Goal: Information Seeking & Learning: Check status

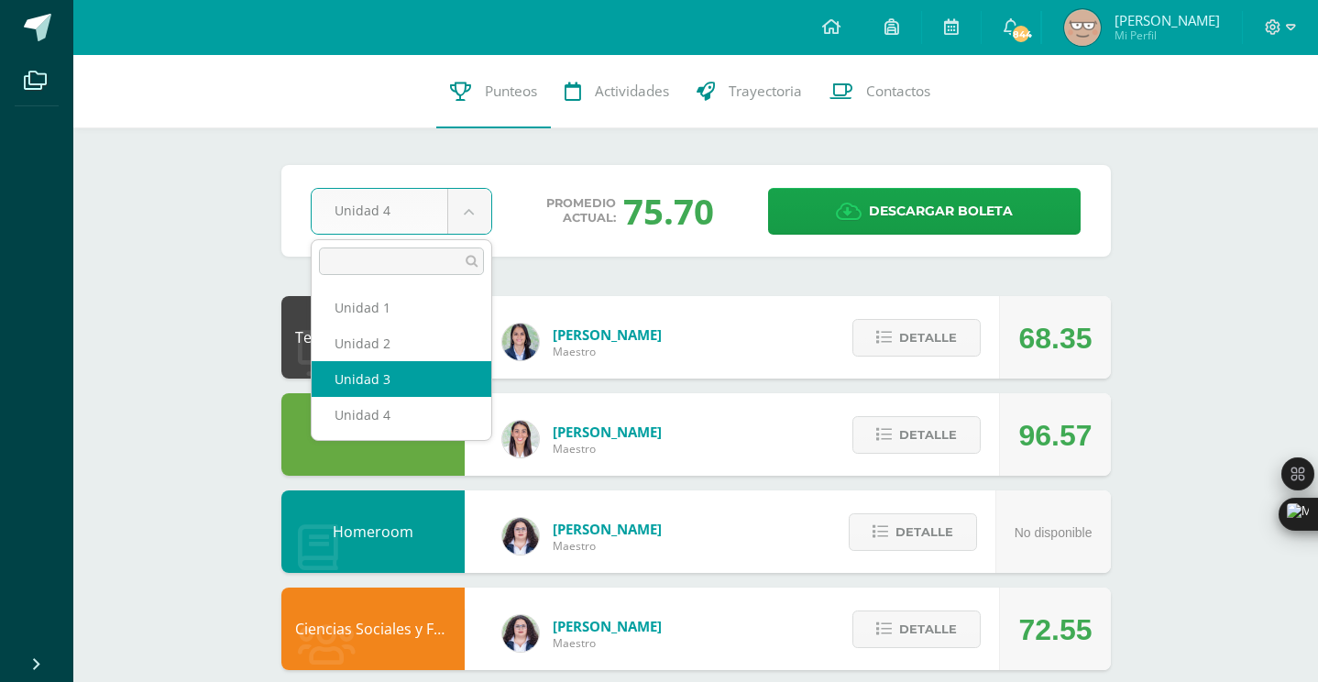
select select "Unidad 3"
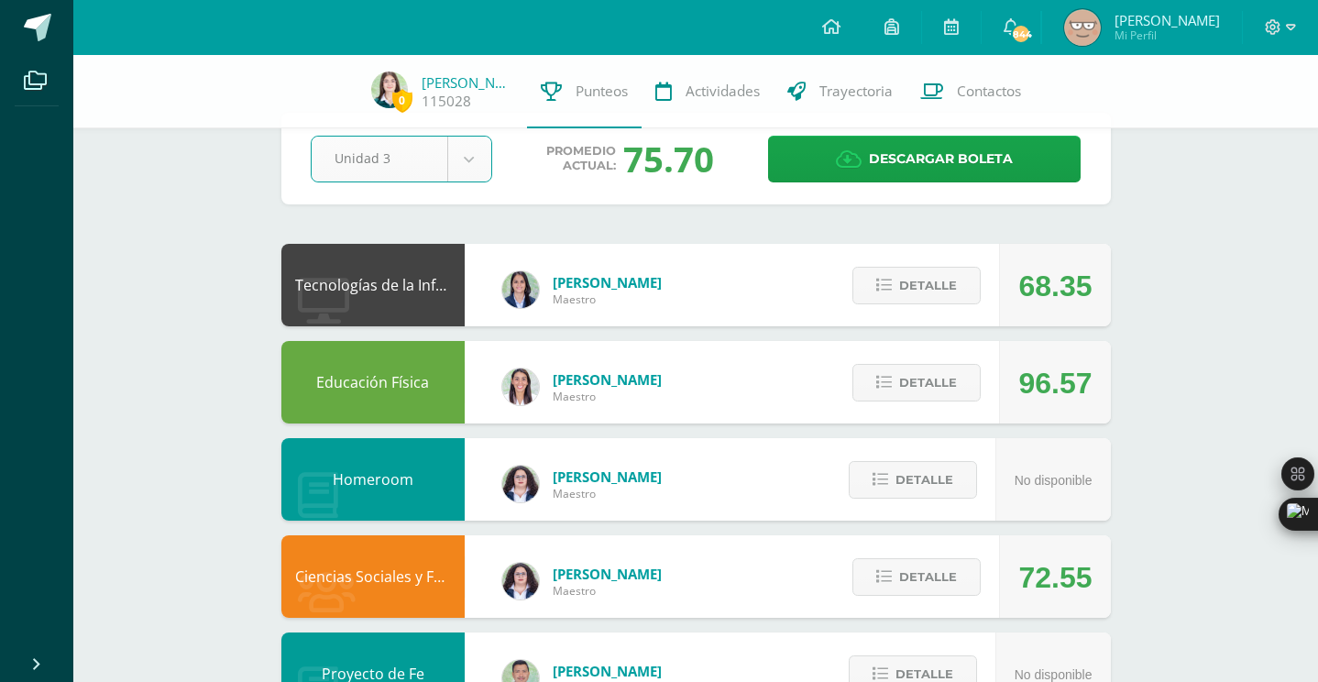
scroll to position [51, 0]
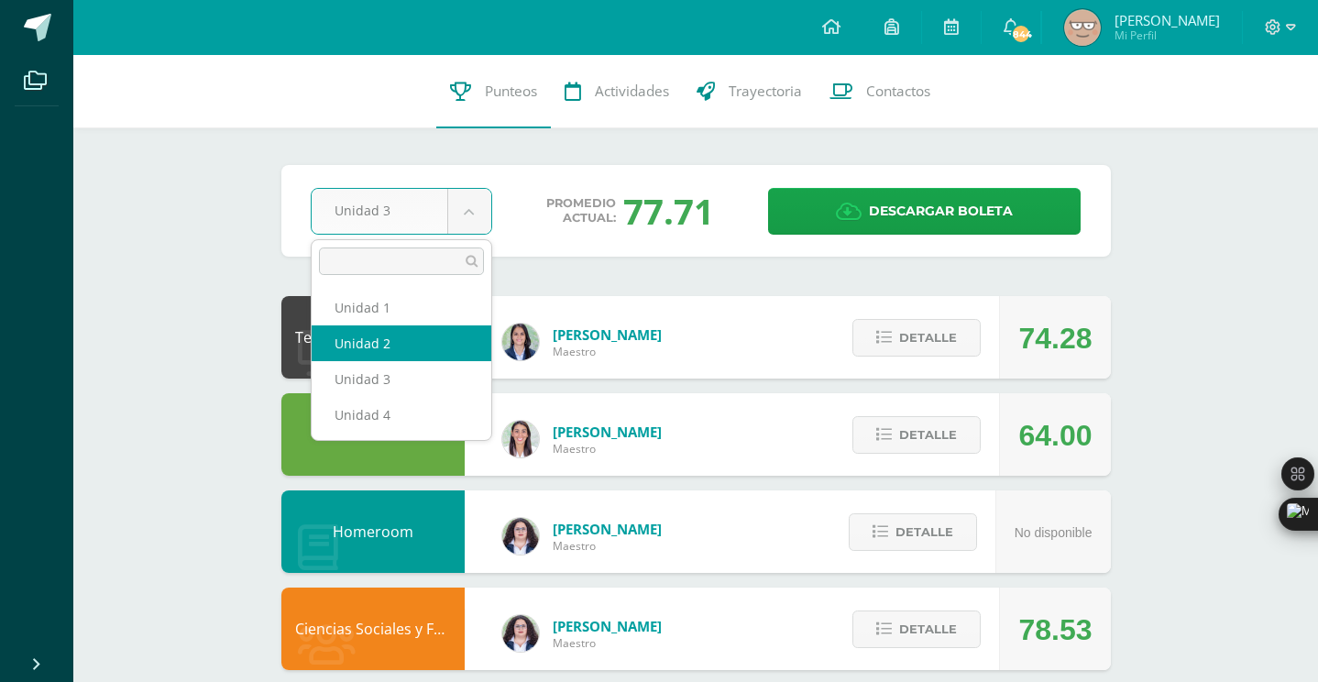
select select "Unidad 2"
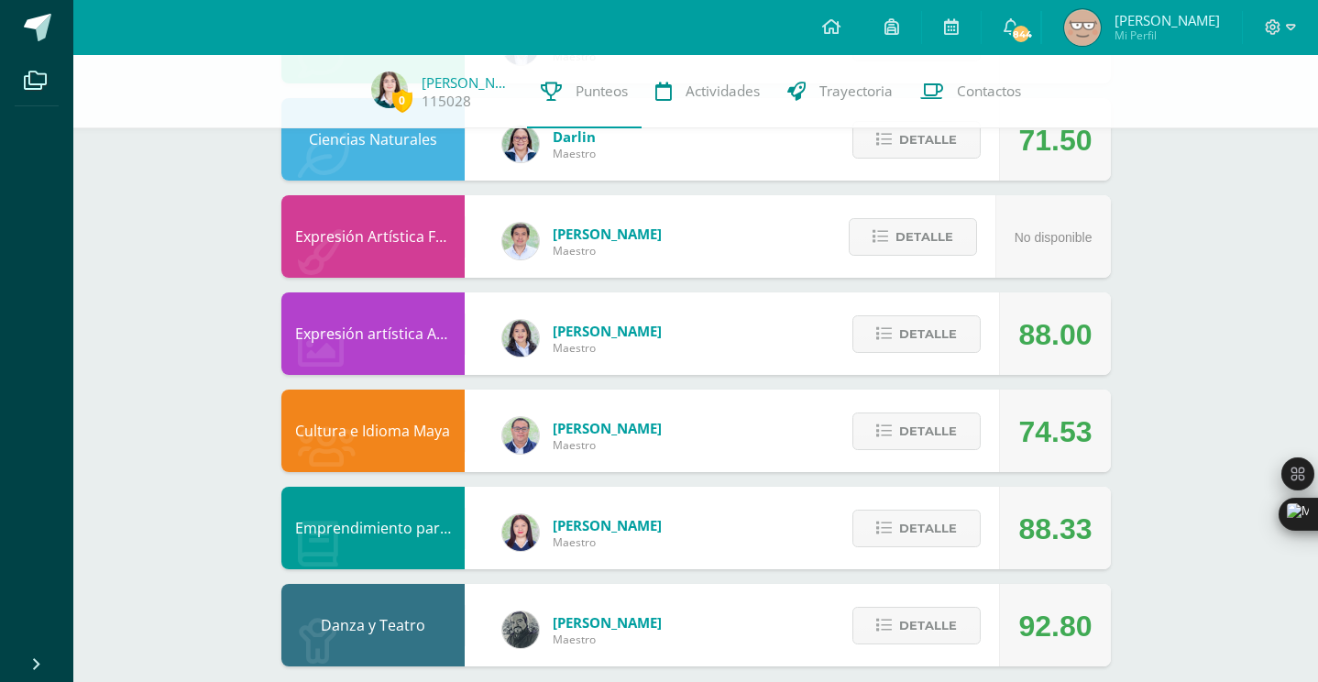
scroll to position [1086, 0]
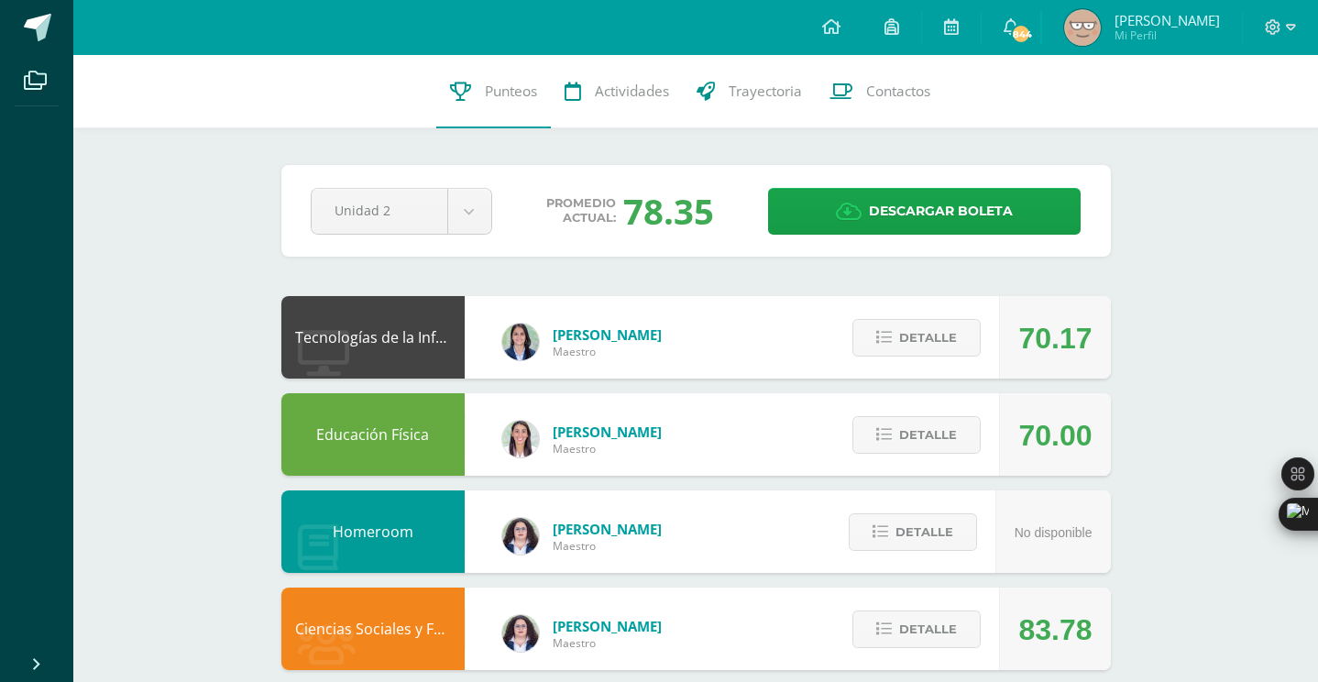
click at [497, 226] on div "Unidad 2 Unidad 1 Unidad 2 Unidad 3 Unidad 4" at bounding box center [401, 211] width 196 height 47
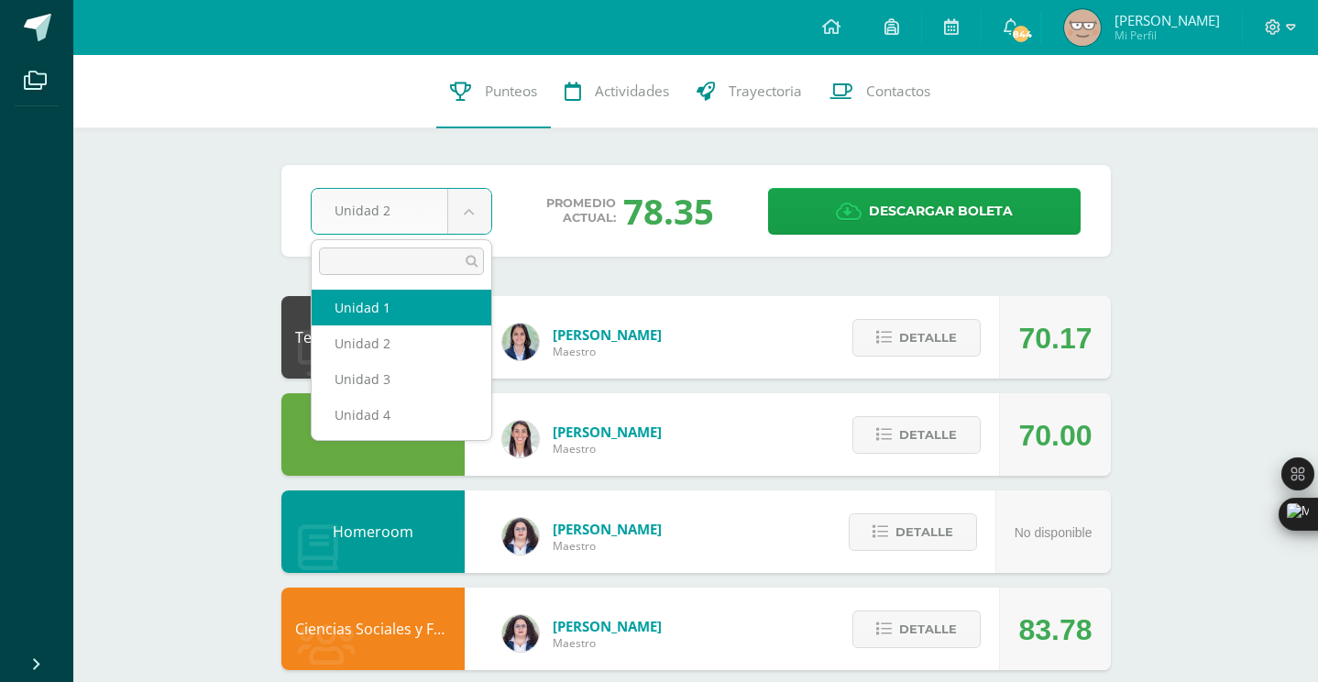
select select "Unidad 1"
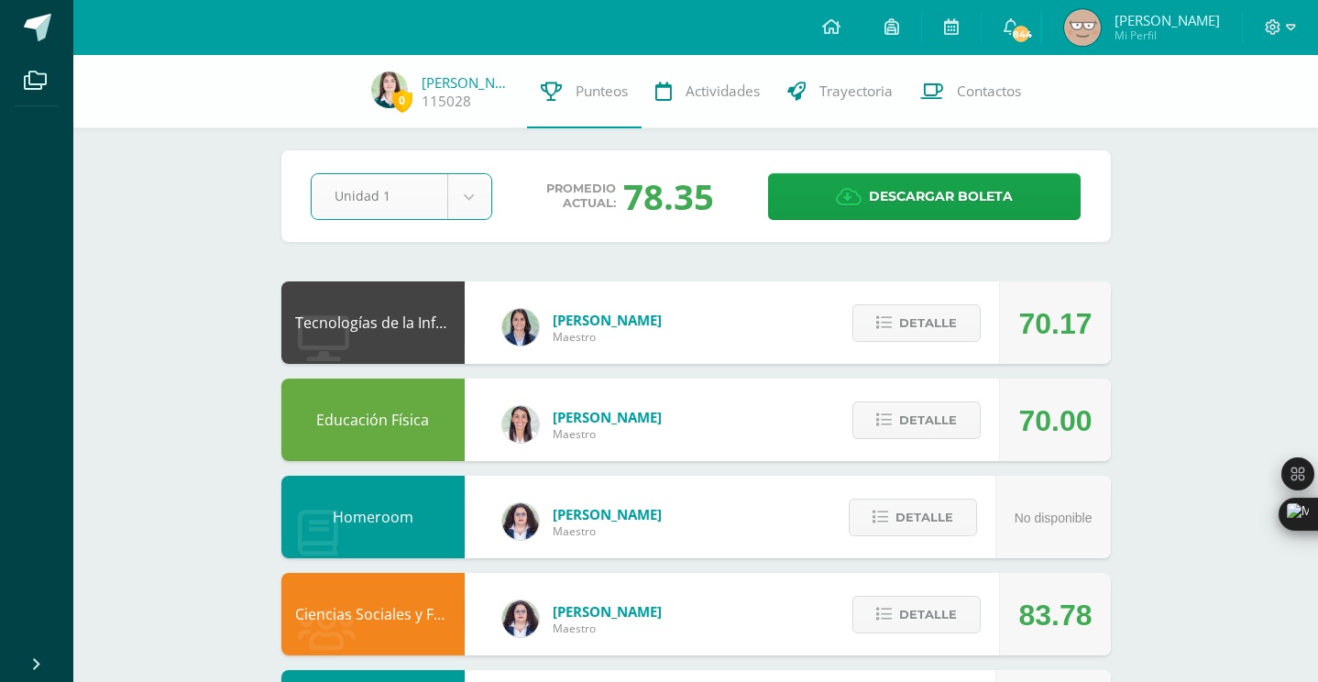
scroll to position [10, 0]
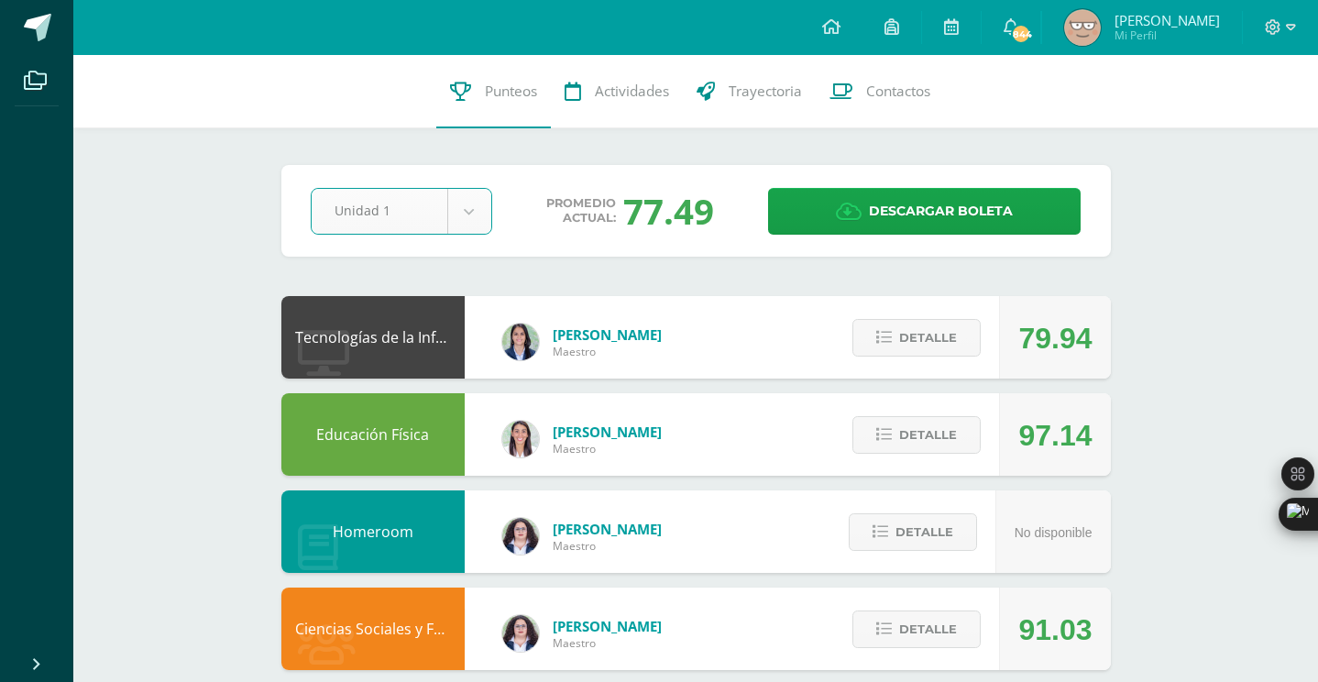
click at [491, 215] on div "Unidad 1" at bounding box center [402, 211] width 182 height 47
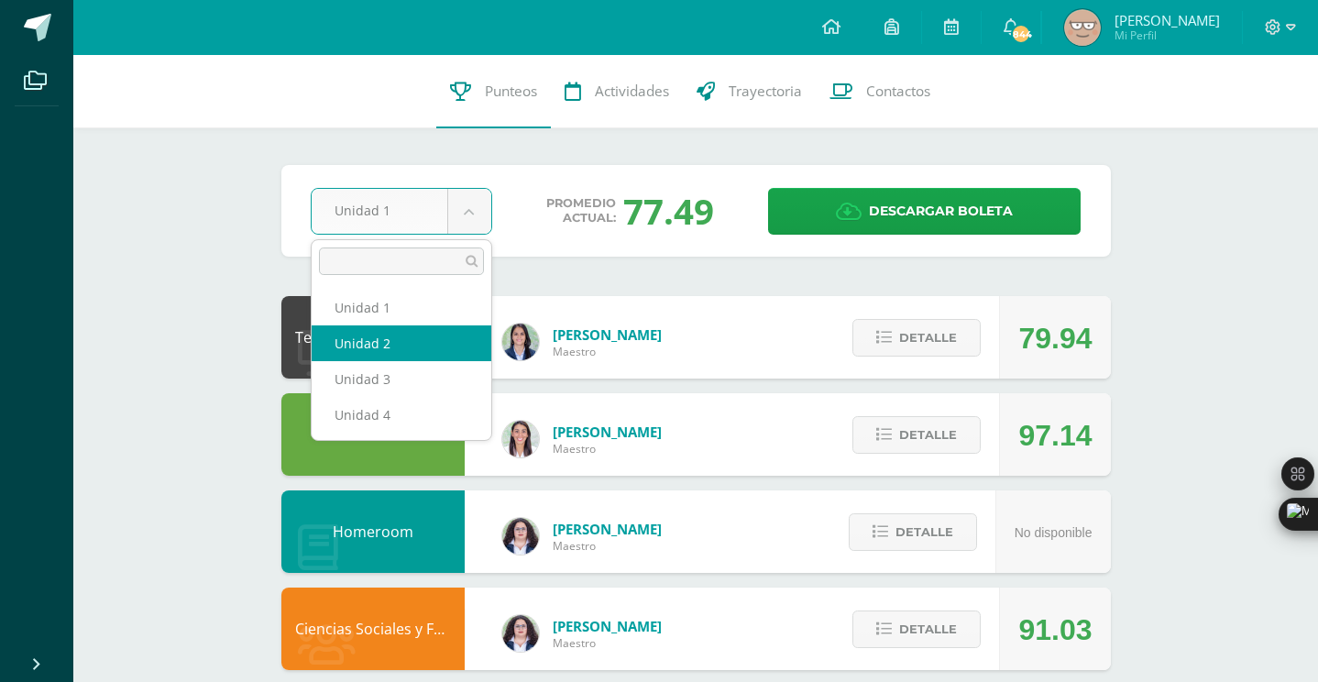
select select "Unidad 2"
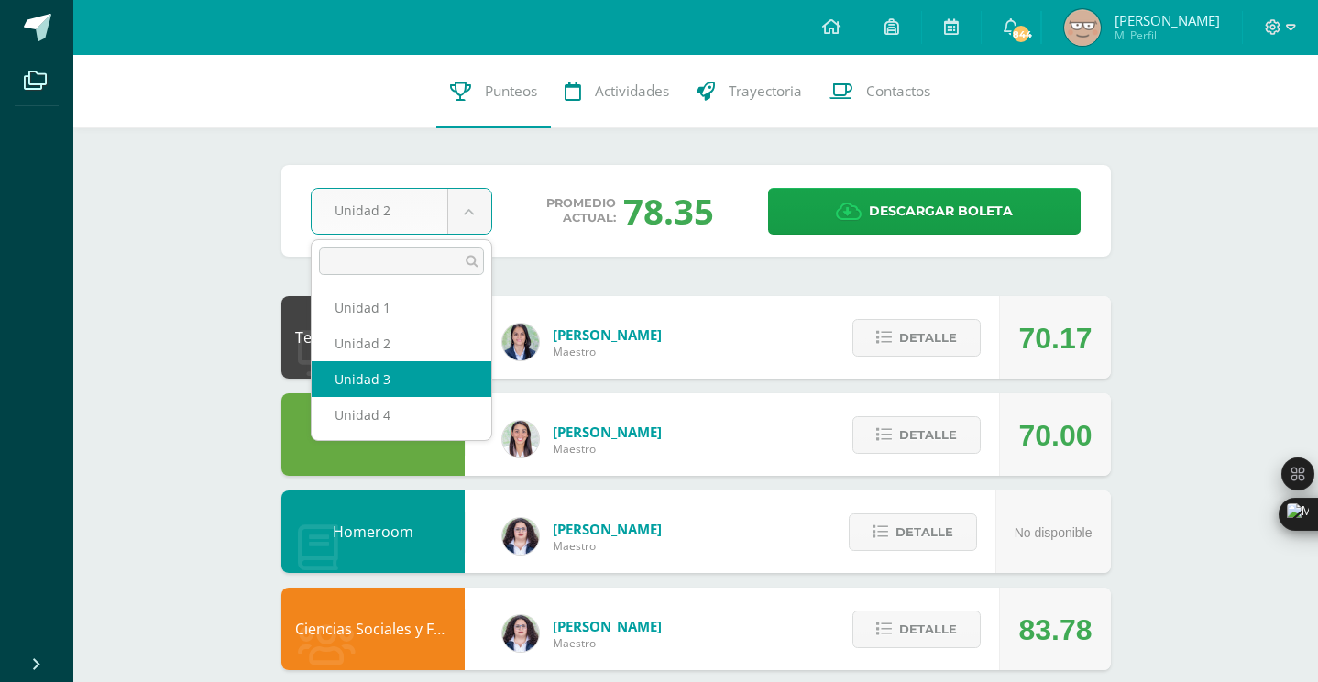
select select "Unidad 3"
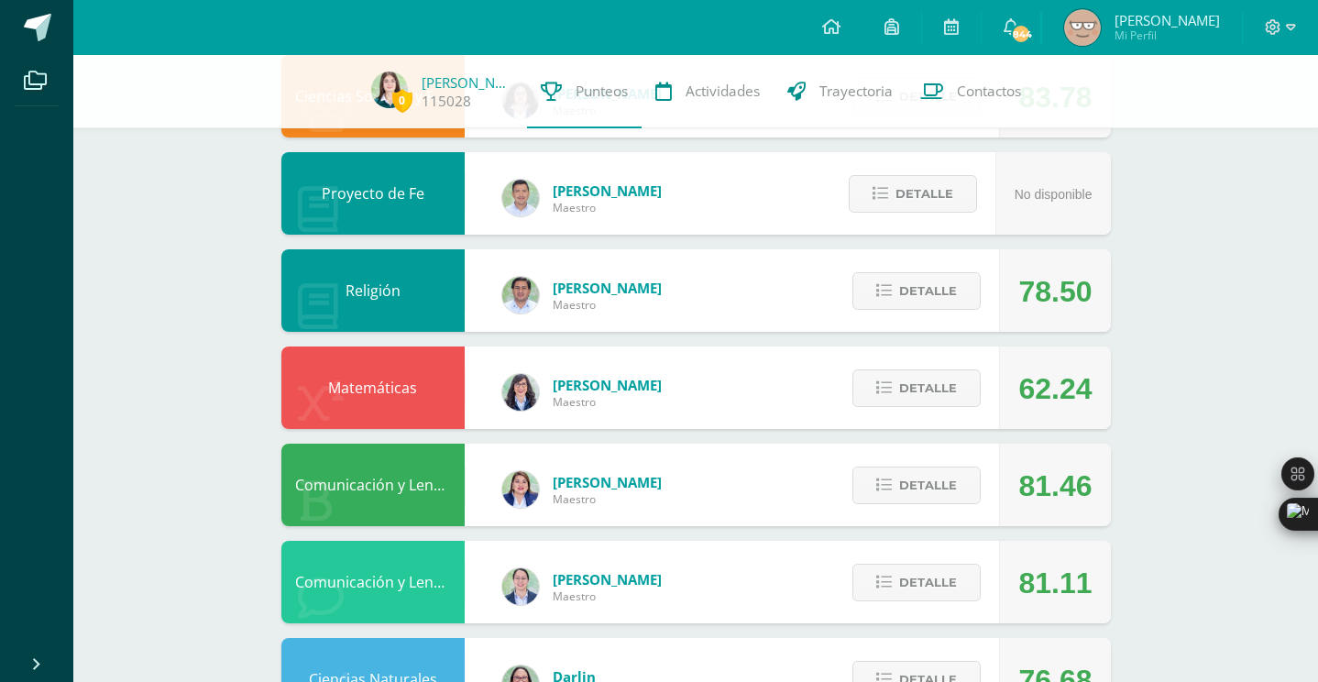
scroll to position [531, 0]
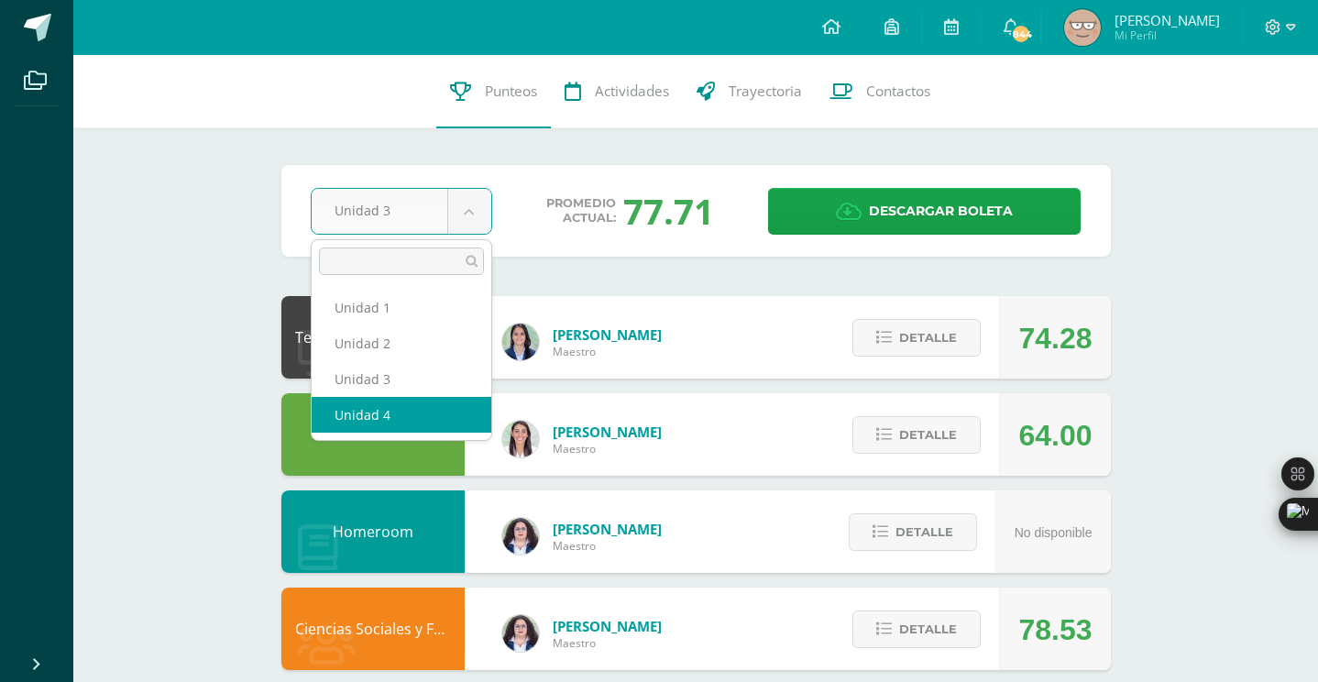
select select "Unidad 4"
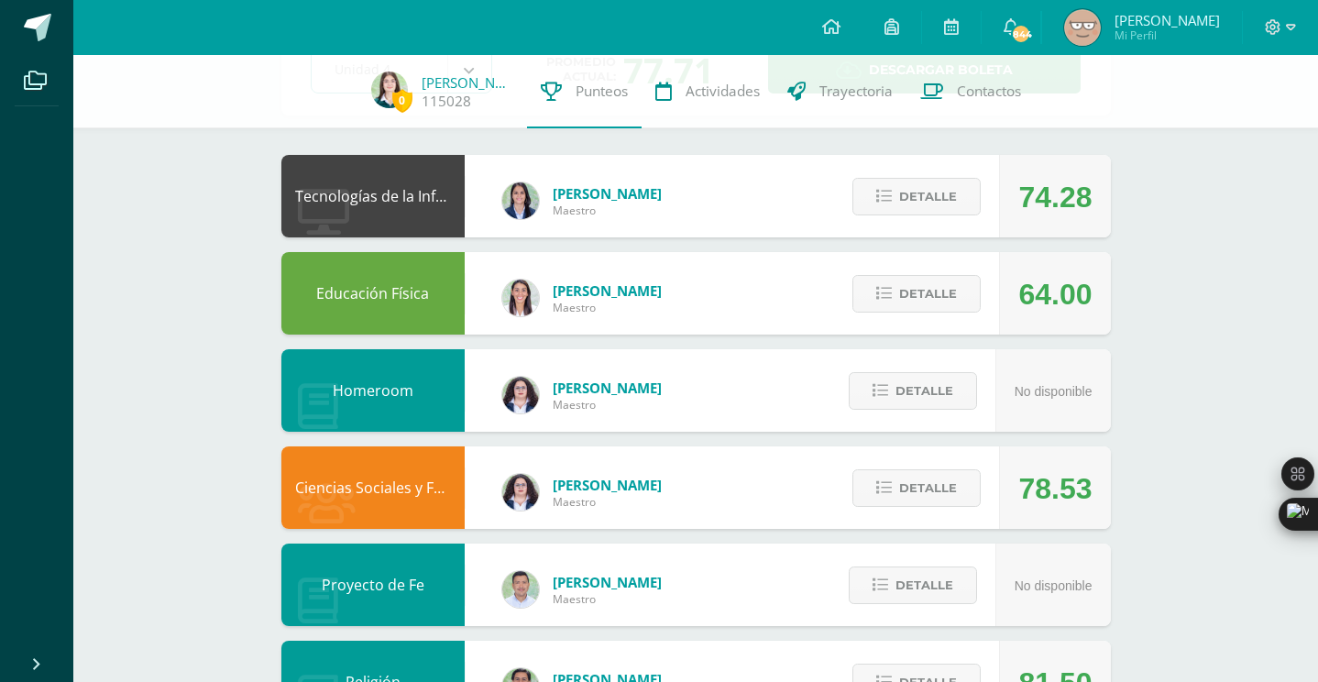
scroll to position [266, 0]
